Goal: Transaction & Acquisition: Purchase product/service

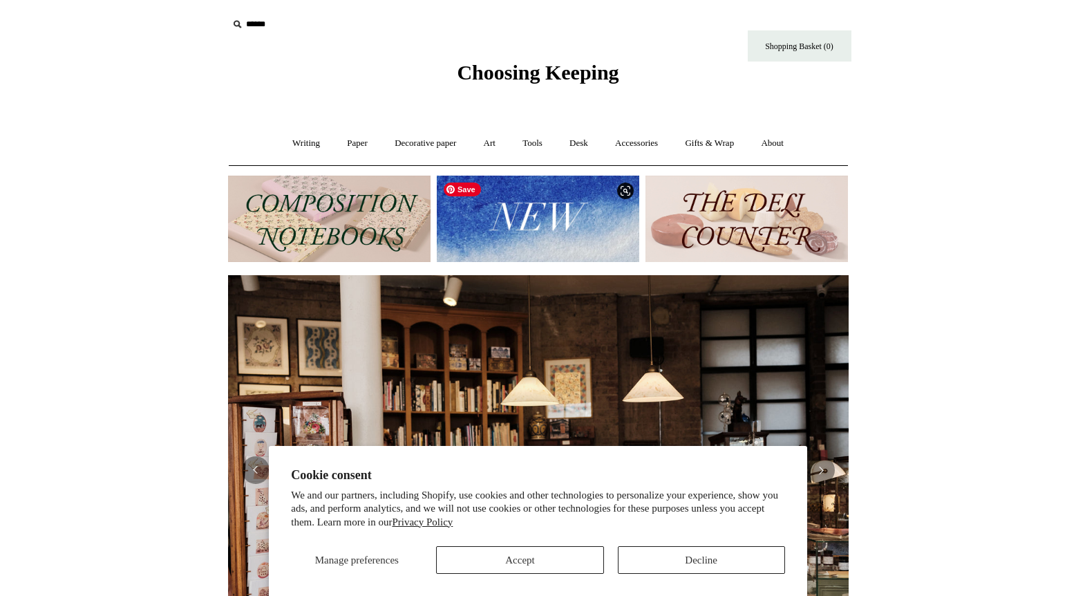
click at [512, 233] on img at bounding box center [538, 218] width 202 height 86
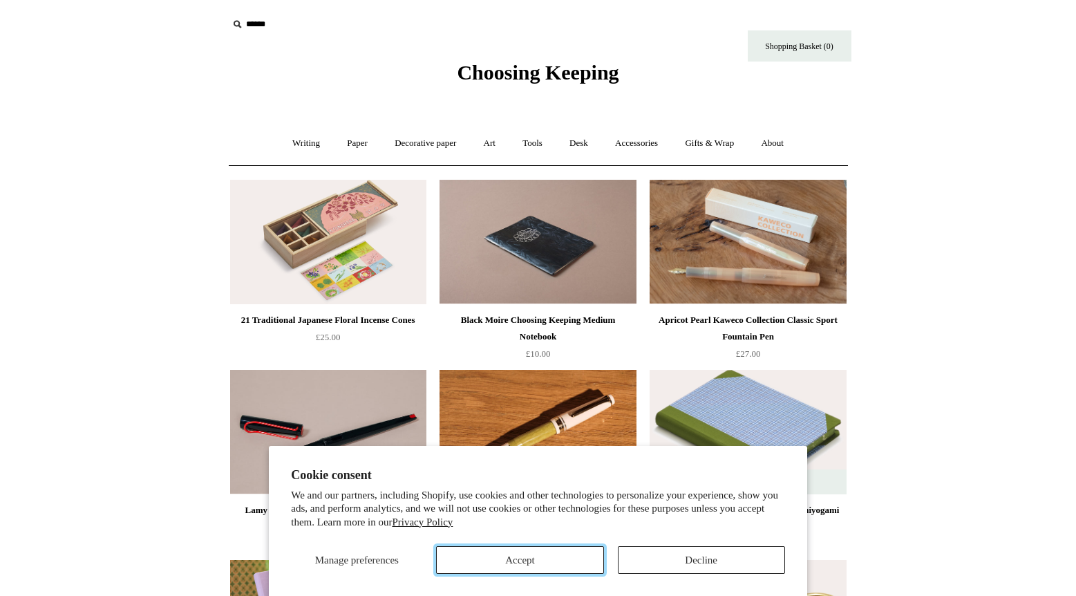
click at [514, 564] on button "Accept" at bounding box center [519, 560] width 167 height 28
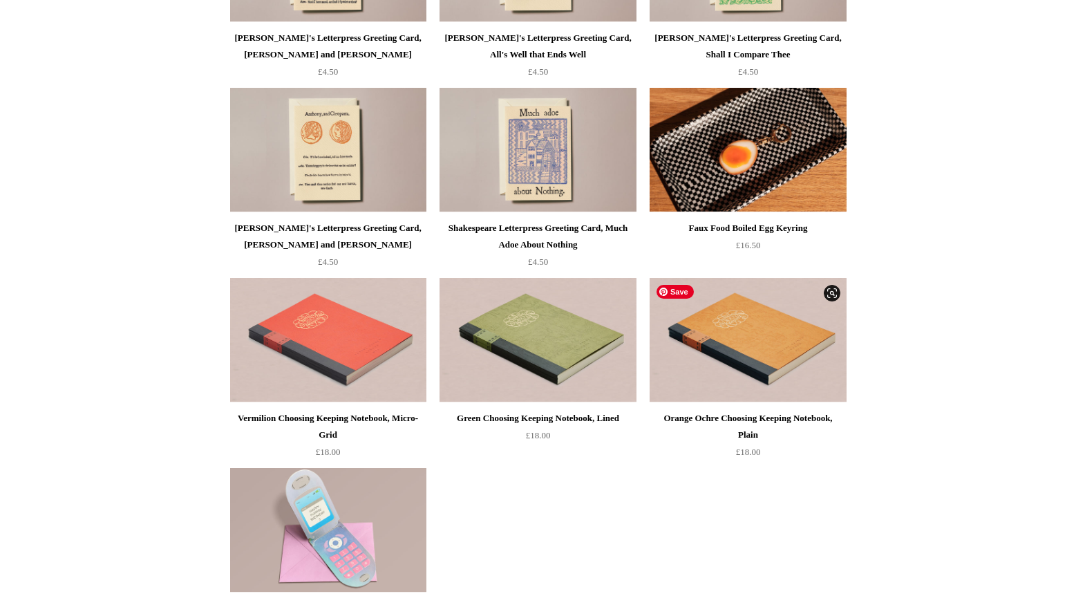
scroll to position [2752, 0]
click at [558, 424] on div "Green Choosing Keeping Notebook, Lined" at bounding box center [537, 417] width 189 height 17
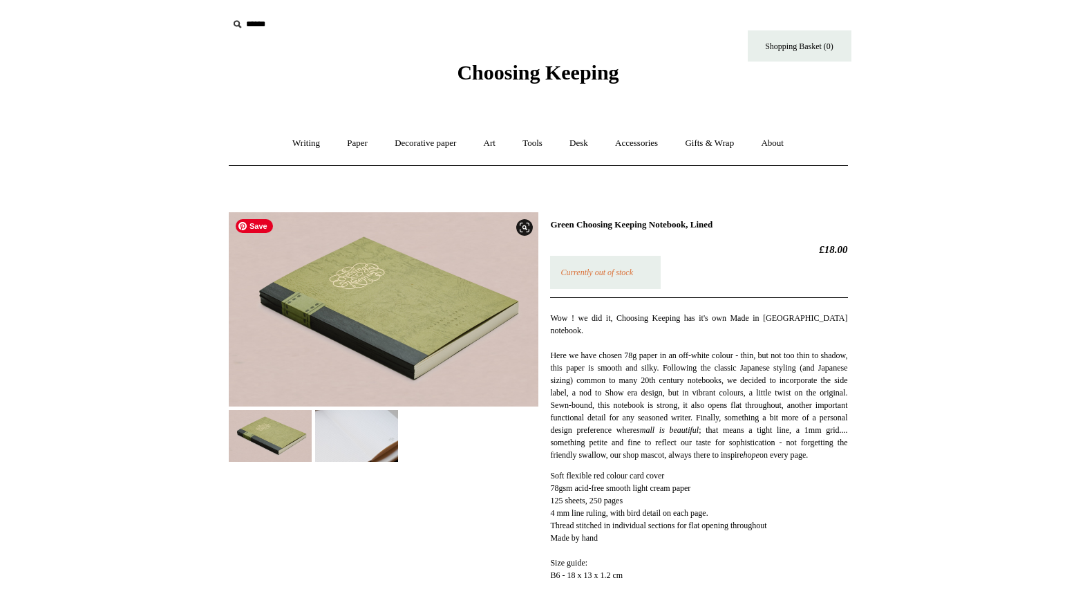
click at [362, 441] on img at bounding box center [356, 436] width 83 height 52
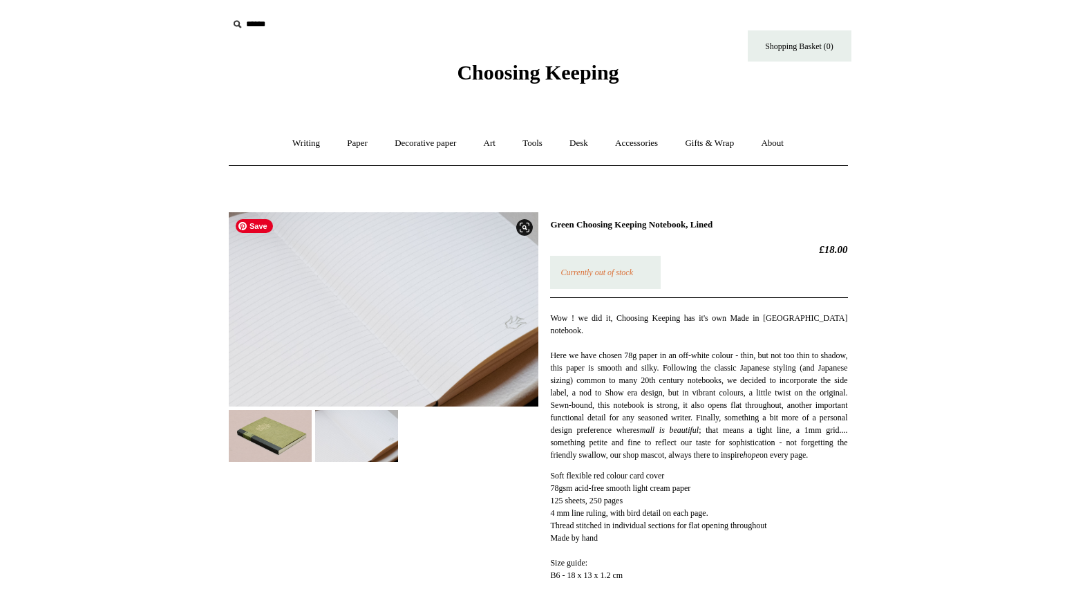
click at [458, 372] on img at bounding box center [384, 309] width 310 height 194
